Goal: Task Accomplishment & Management: Use online tool/utility

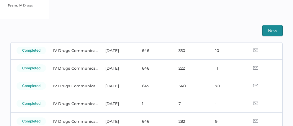
scroll to position [119, 0]
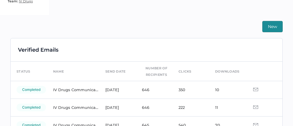
scroll to position [126, 0]
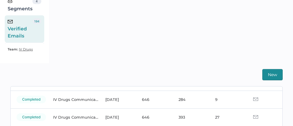
scroll to position [110, 0]
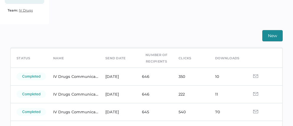
scroll to position [112, 0]
